Goal: Task Accomplishment & Management: Manage account settings

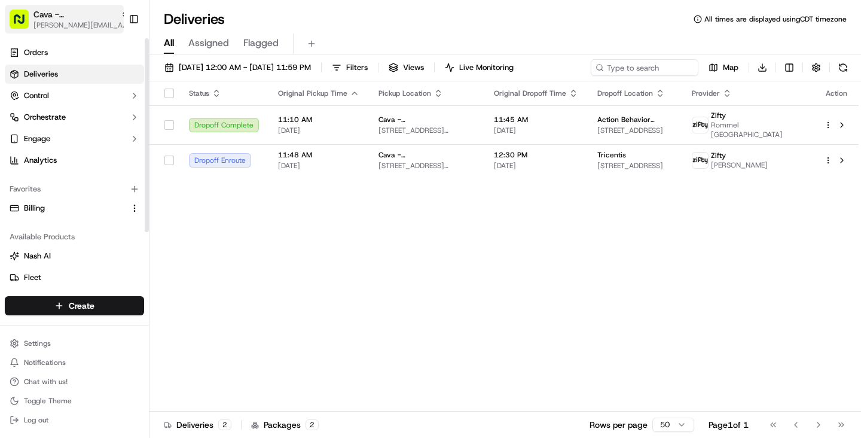
click at [64, 7] on button "Cava - [GEOGRAPHIC_DATA] [EMAIL_ADDRESS][DOMAIN_NAME]" at bounding box center [64, 19] width 119 height 29
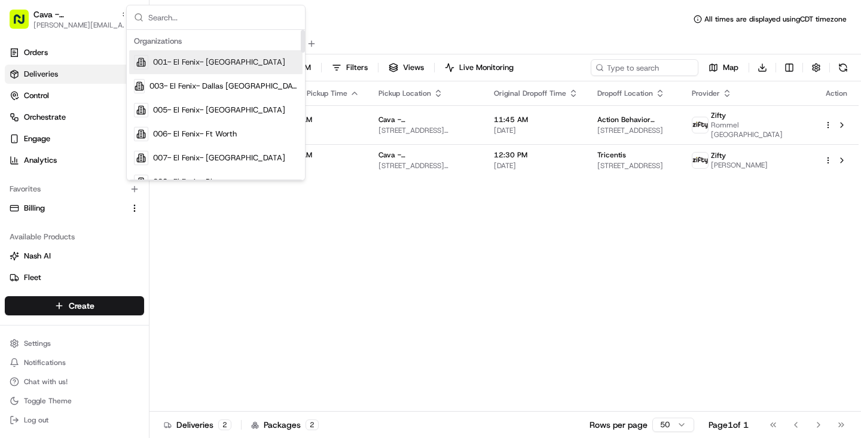
click at [213, 25] on input "text" at bounding box center [222, 17] width 149 height 24
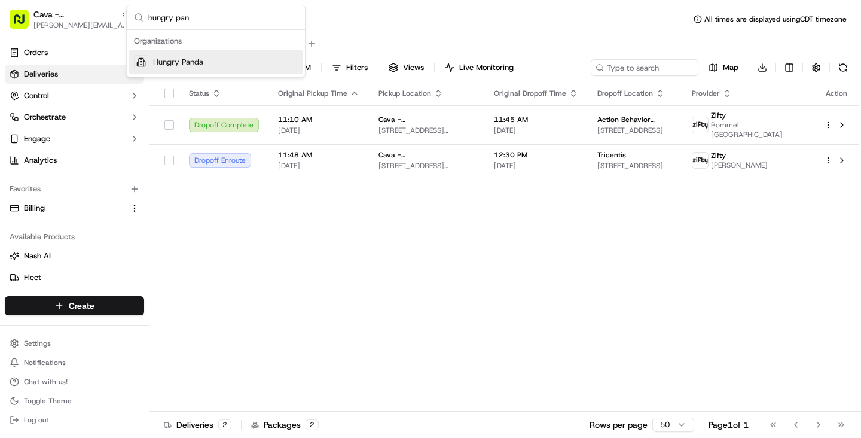
type input "hungry pan"
click at [198, 63] on span "Hungry Panda" at bounding box center [178, 62] width 50 height 11
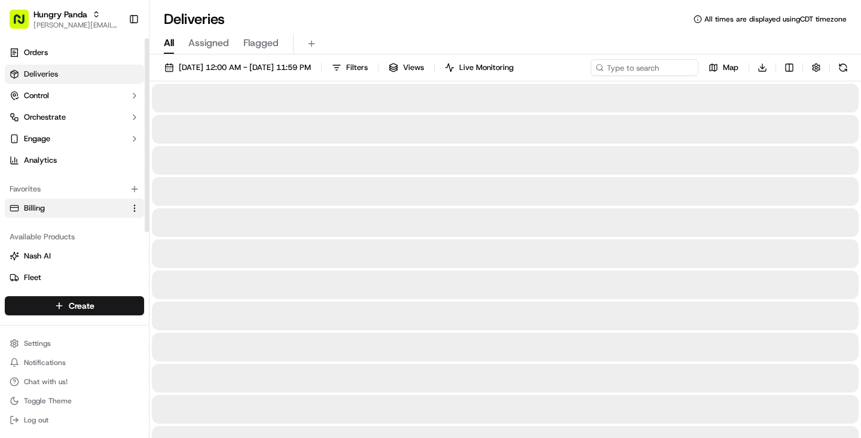
click at [56, 213] on link "Billing" at bounding box center [67, 208] width 115 height 11
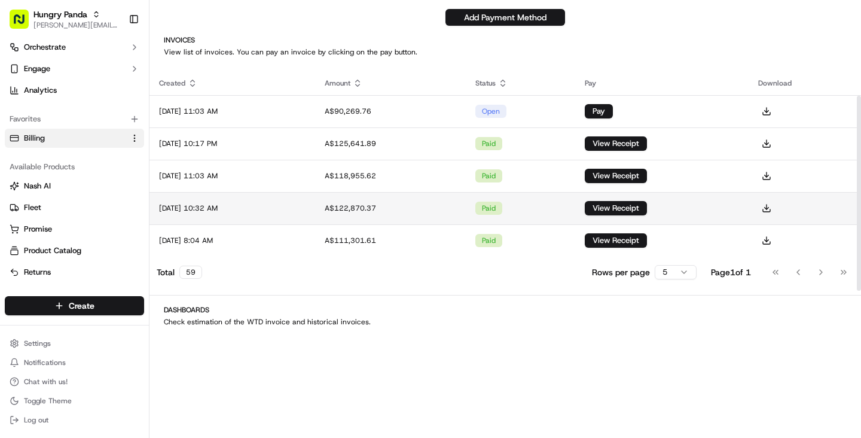
scroll to position [545, 0]
